Goal: Browse casually

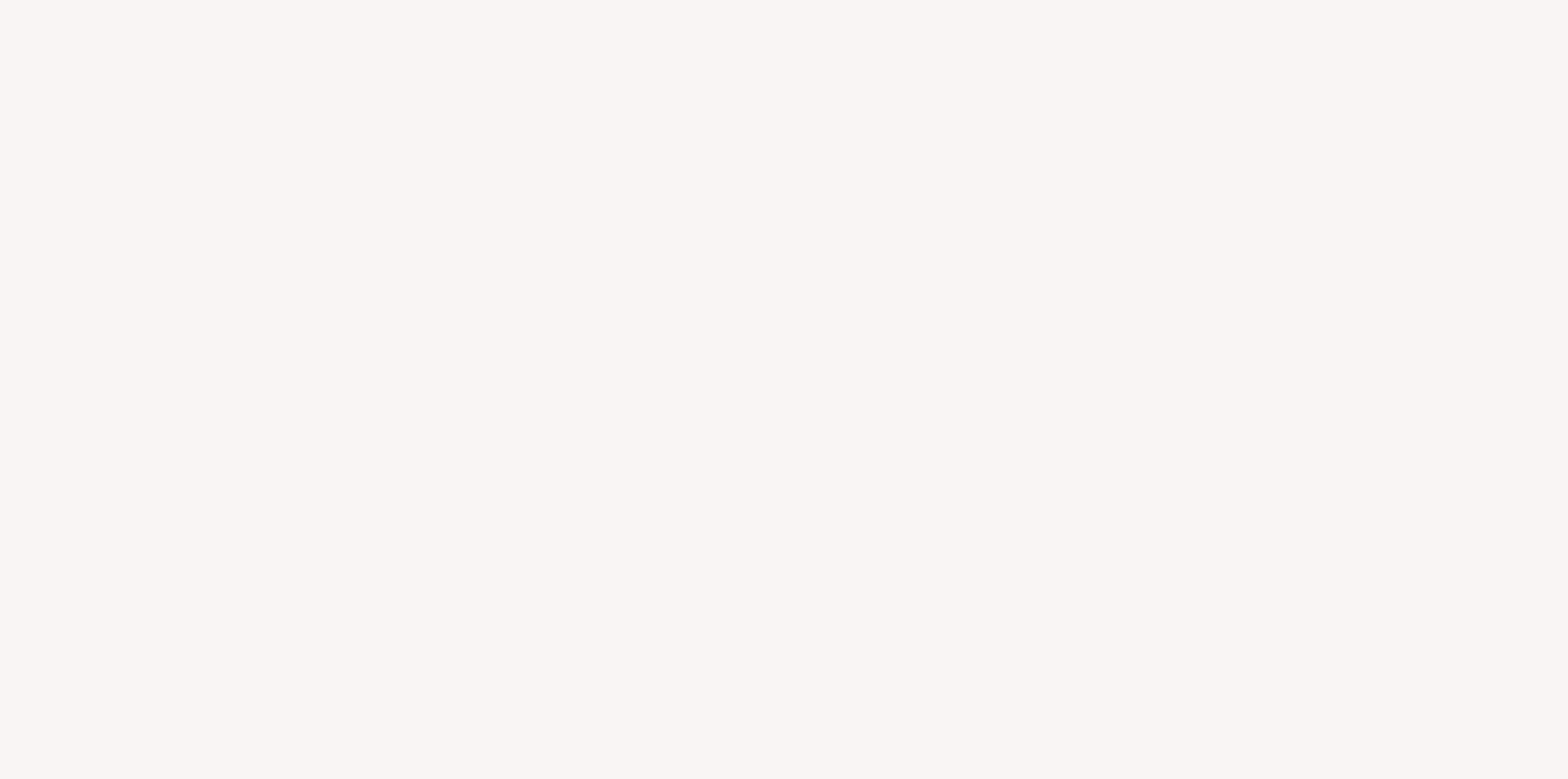
select select "FR"
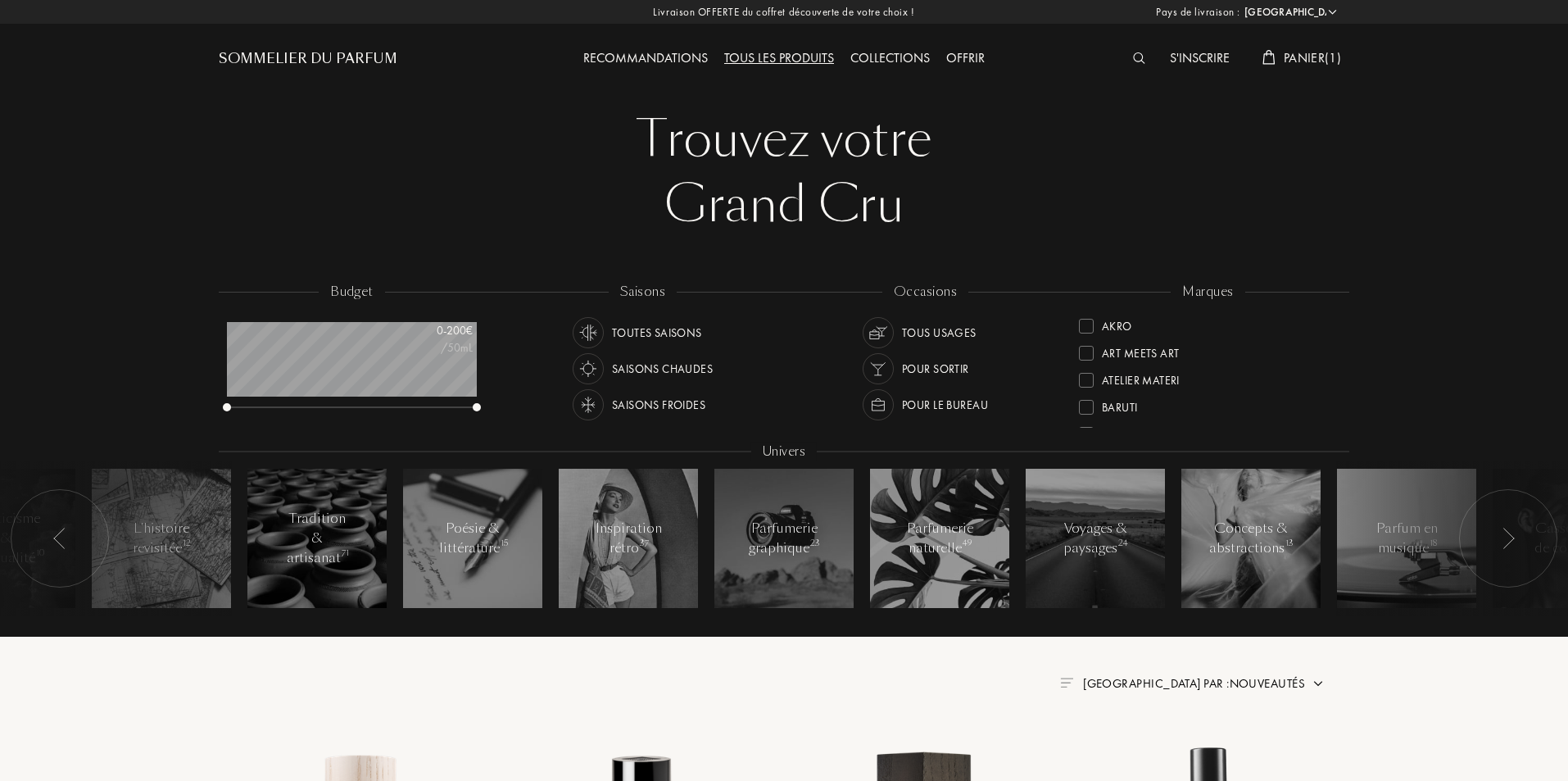
click at [367, 64] on div "Sommelier du Parfum" at bounding box center [308, 59] width 178 height 19
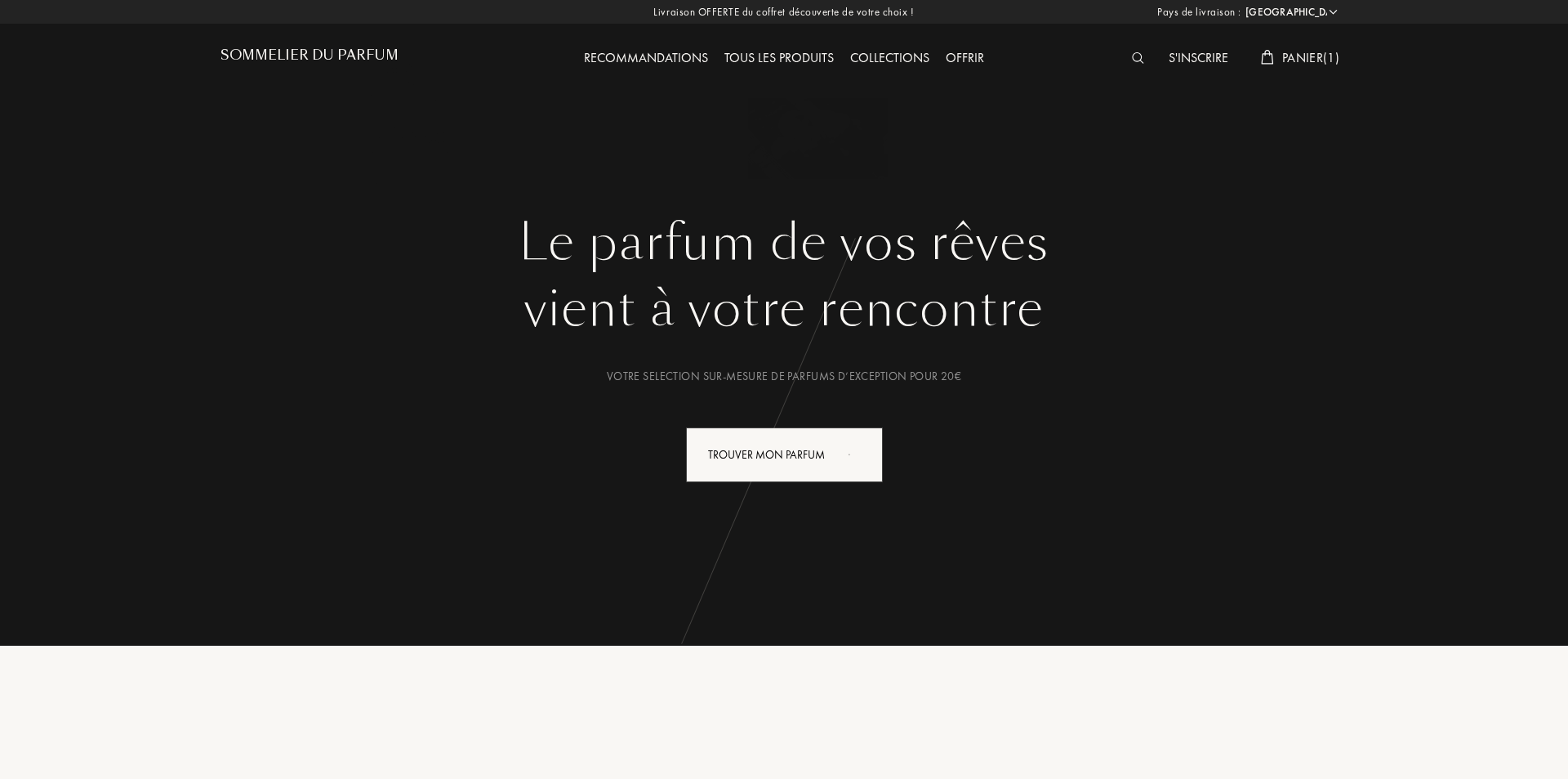
select select "FR"
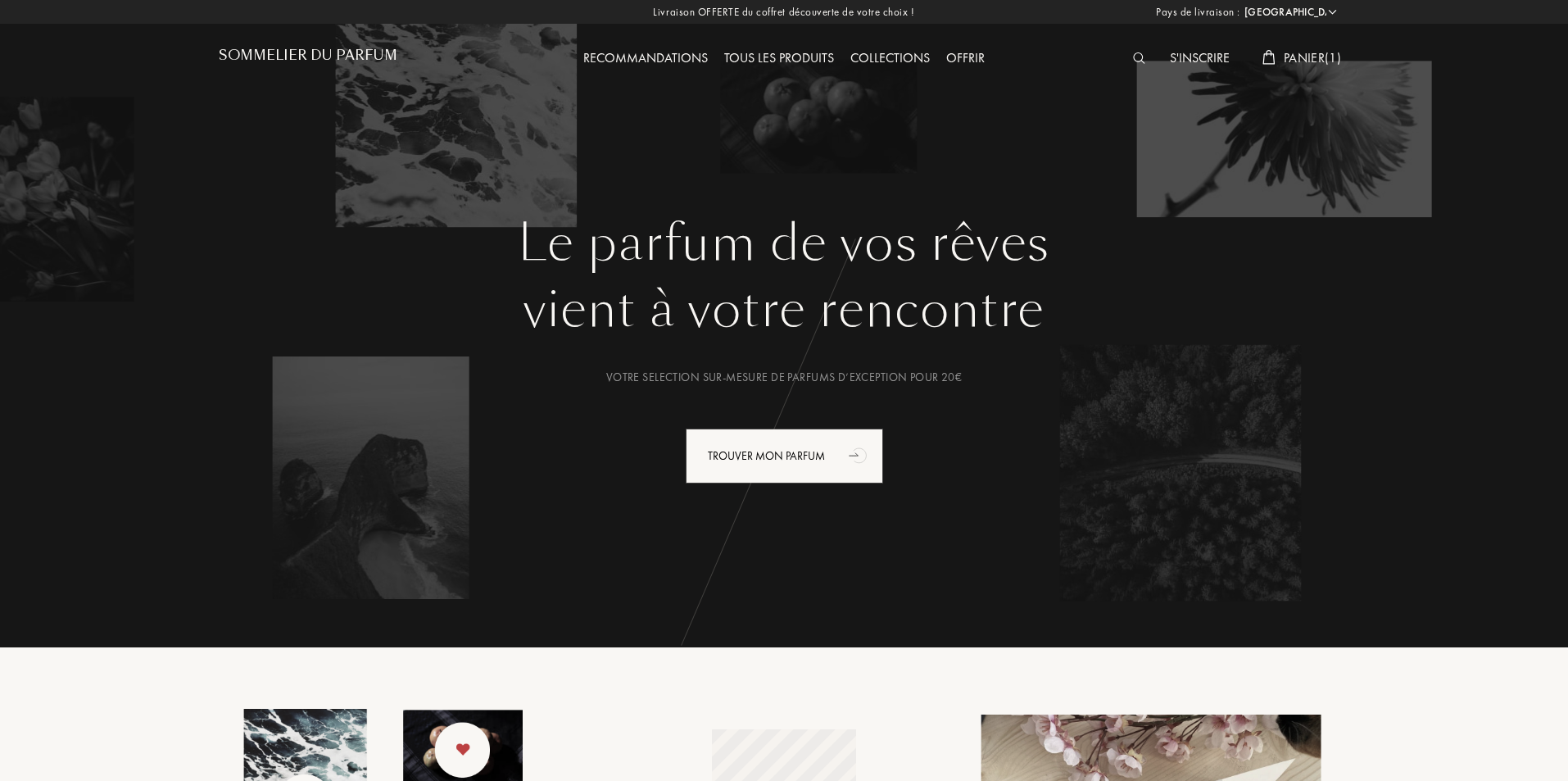
click at [771, 54] on div "Tous les produits" at bounding box center [778, 59] width 126 height 21
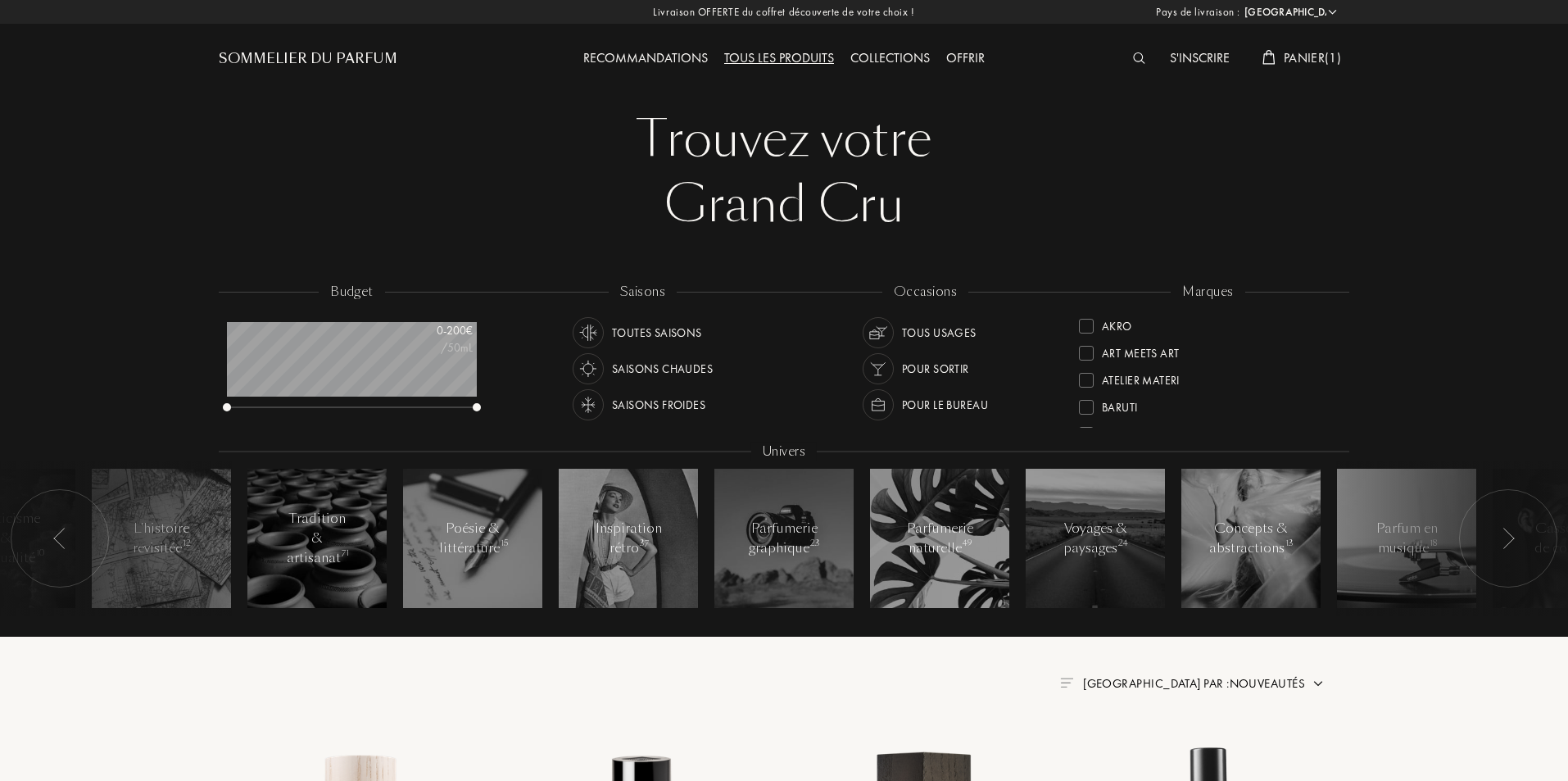
select select "FR"
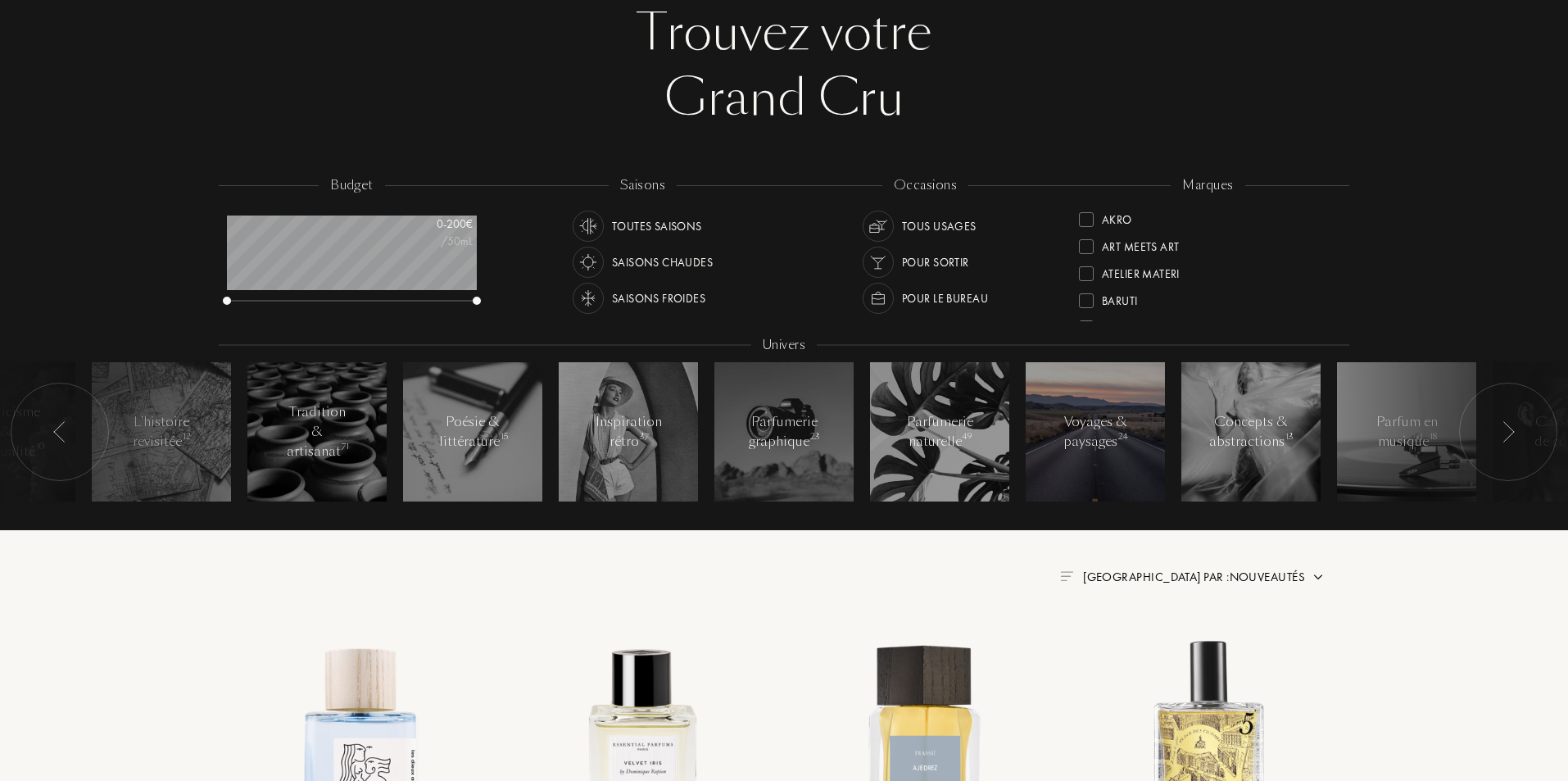
scroll to position [273, 0]
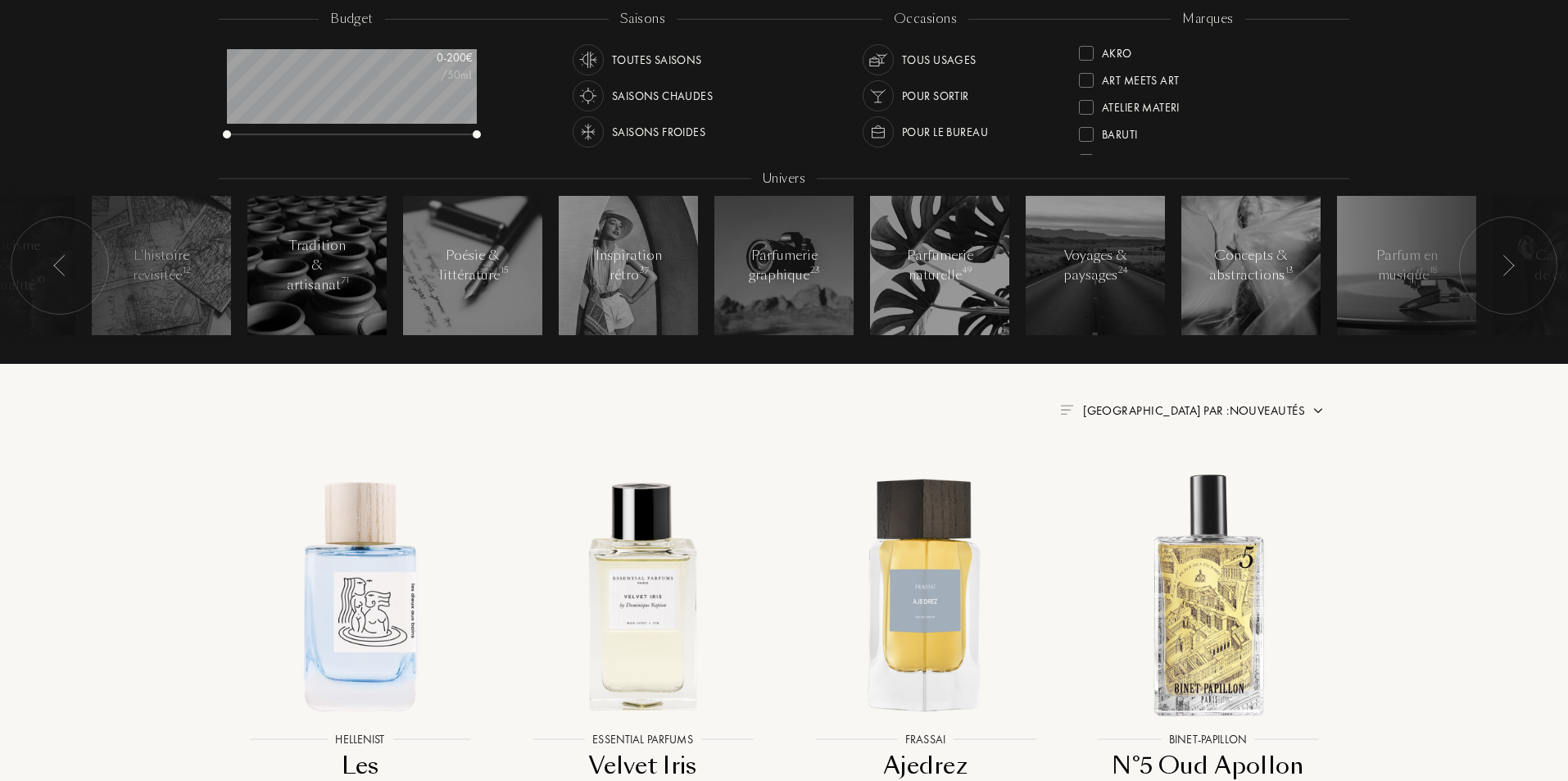
click at [1240, 412] on span "[GEOGRAPHIC_DATA] par : Nouveautés" at bounding box center [1194, 411] width 222 height 17
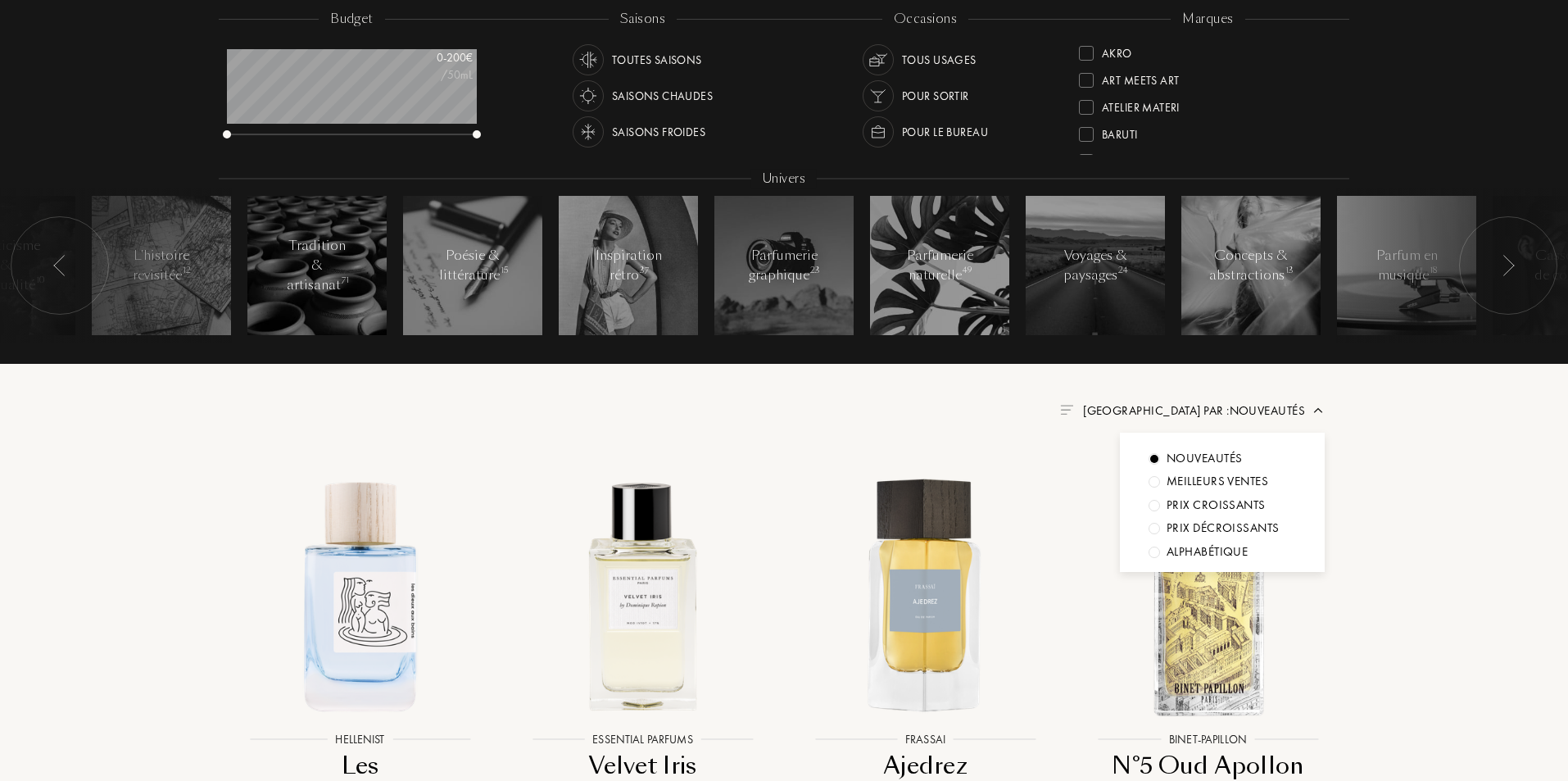
click at [1202, 476] on div "Meilleurs ventes" at bounding box center [1217, 481] width 102 height 19
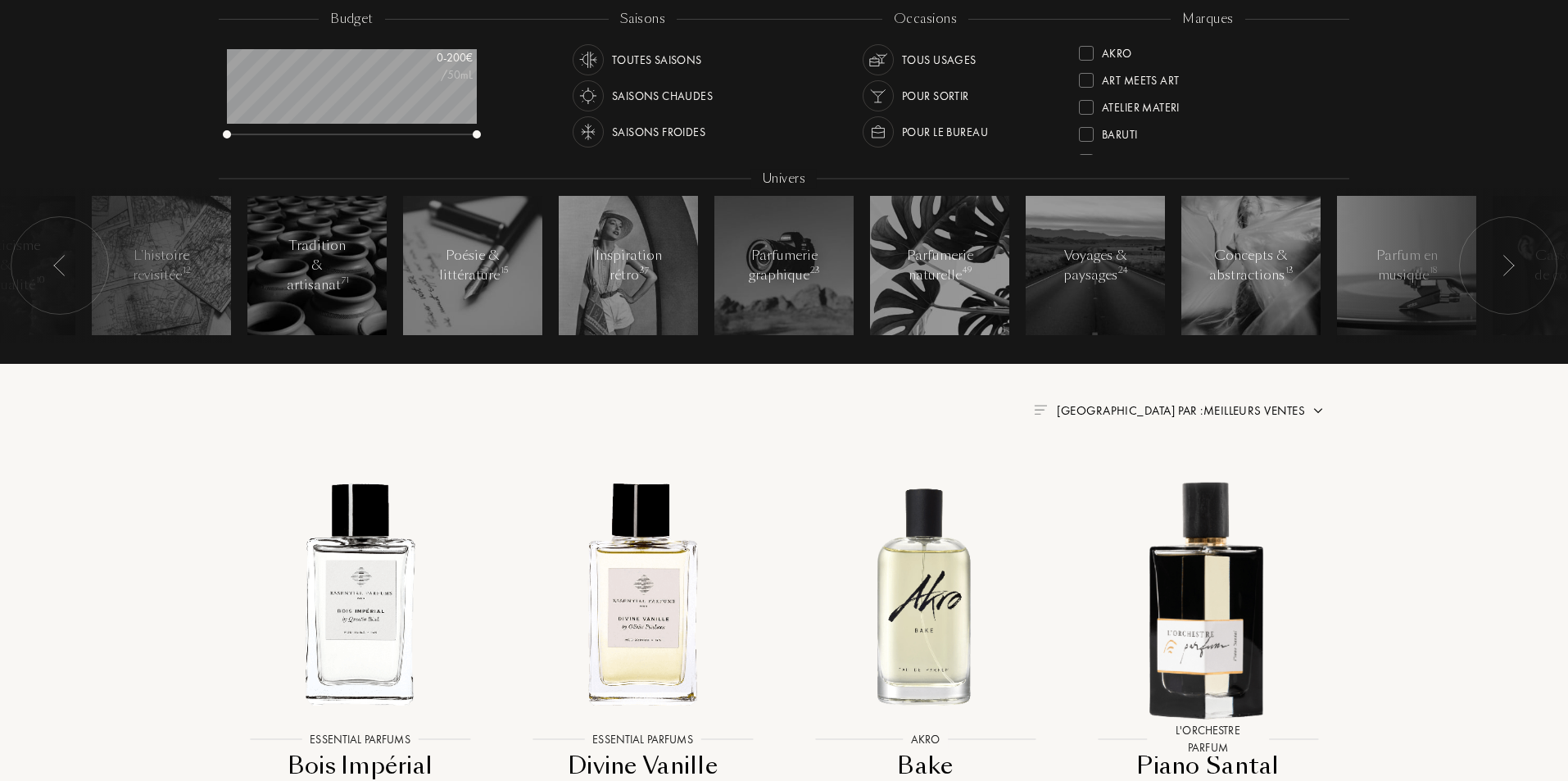
click at [1254, 413] on span "[GEOGRAPHIC_DATA] par : Meilleurs ventes" at bounding box center [1180, 411] width 248 height 17
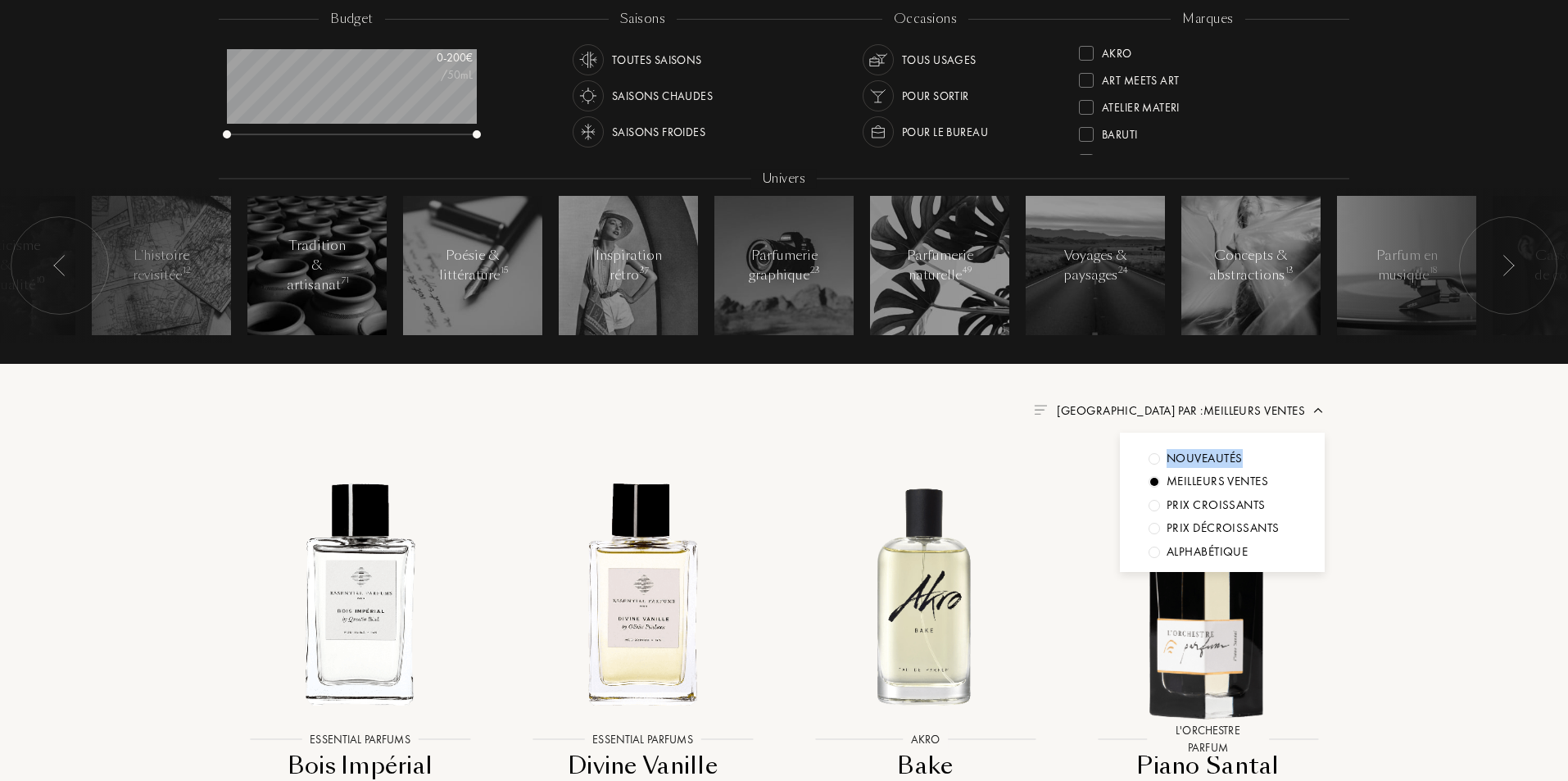
click at [1254, 449] on div "Nouveautés" at bounding box center [1222, 458] width 148 height 19
